Goal: Transaction & Acquisition: Subscribe to service/newsletter

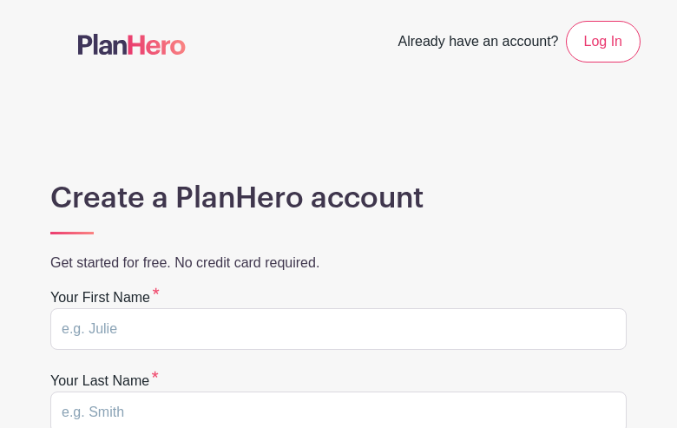
type input "hooMizWCEUgt"
type input "WTNeYqclrjPGFDLG"
type input "sorensentj1@gmail.com"
